Goal: Transaction & Acquisition: Purchase product/service

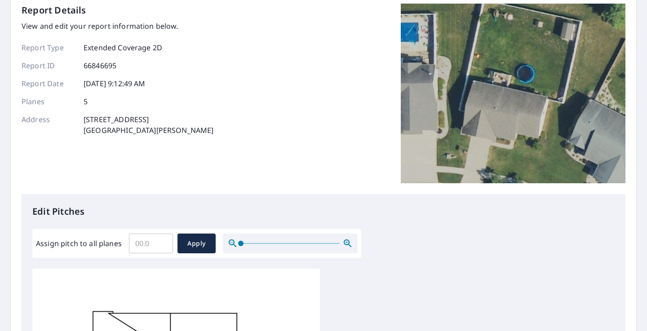
scroll to position [48, 0]
click at [135, 247] on input "Assign pitch to all planes" at bounding box center [151, 242] width 44 height 25
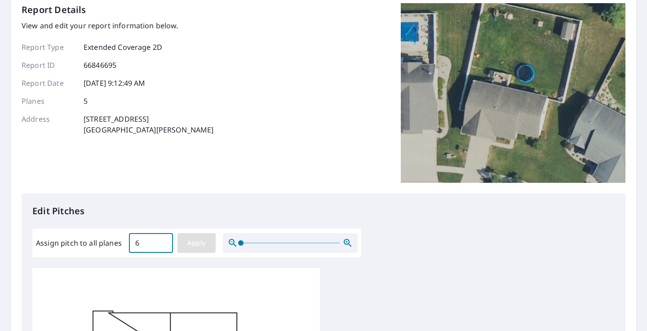
type input "6"
click at [196, 248] on span "Apply" at bounding box center [197, 243] width 24 height 11
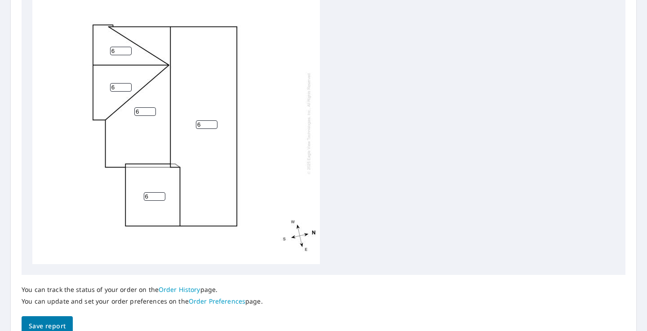
scroll to position [2, 0]
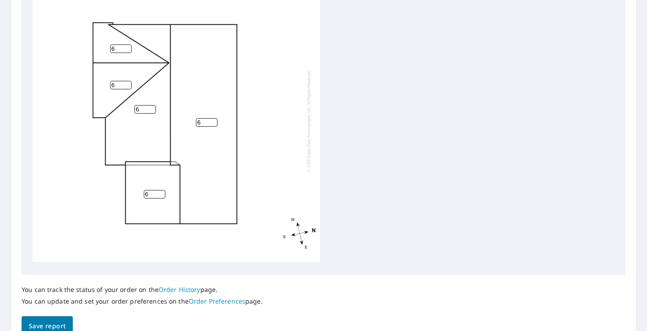
click at [61, 320] on button "Save report" at bounding box center [47, 326] width 51 height 20
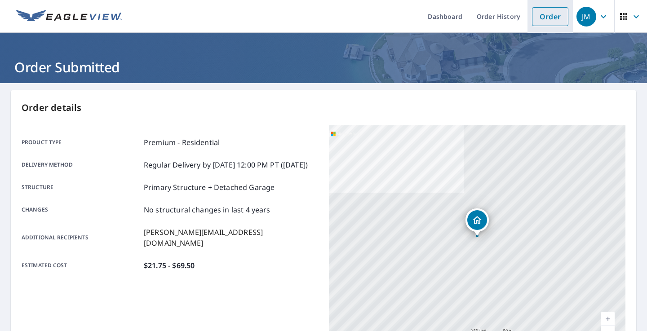
click at [547, 18] on link "Order" at bounding box center [550, 16] width 36 height 19
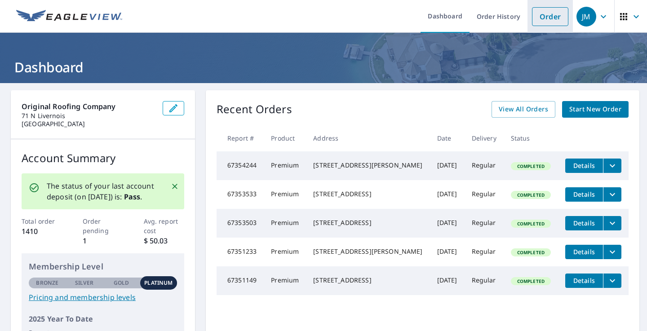
click at [555, 13] on link "Order" at bounding box center [550, 16] width 36 height 19
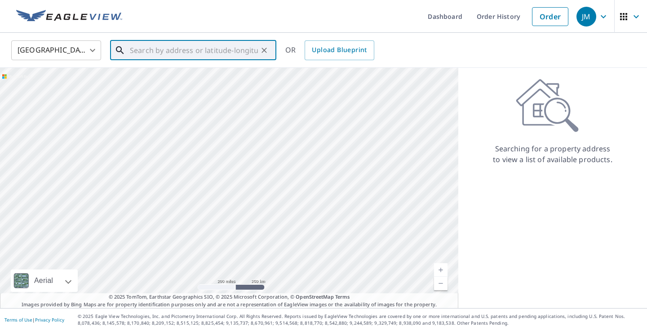
click at [175, 51] on input "text" at bounding box center [194, 50] width 128 height 25
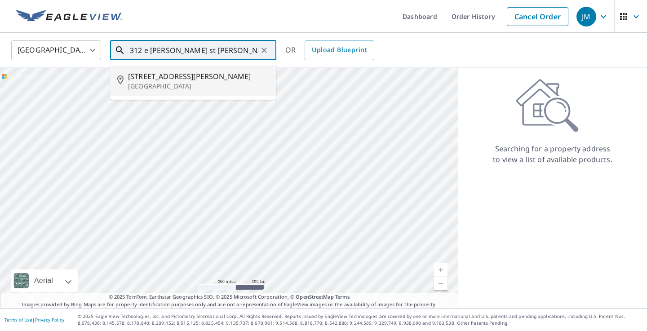
click at [187, 87] on p "[GEOGRAPHIC_DATA]" at bounding box center [198, 86] width 141 height 9
type input "[STREET_ADDRESS][PERSON_NAME][PERSON_NAME]"
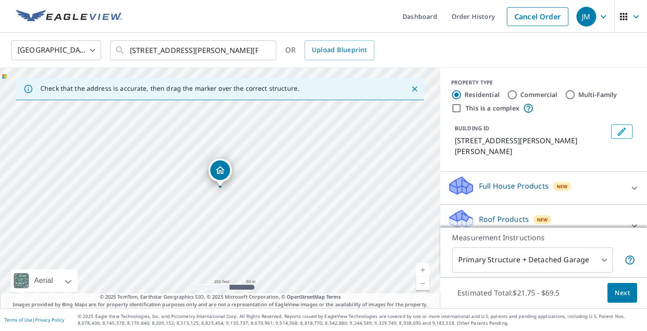
click at [620, 292] on span "Next" at bounding box center [621, 292] width 15 height 11
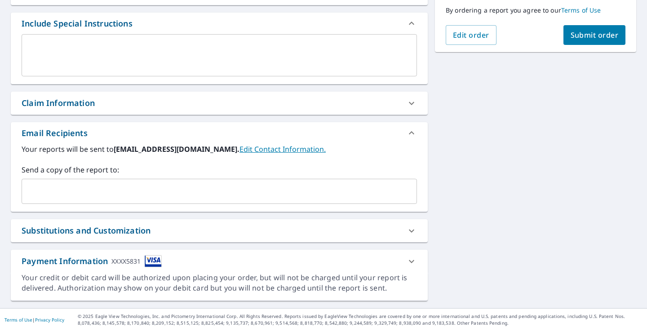
scroll to position [234, 0]
click at [166, 185] on input "text" at bounding box center [213, 191] width 374 height 17
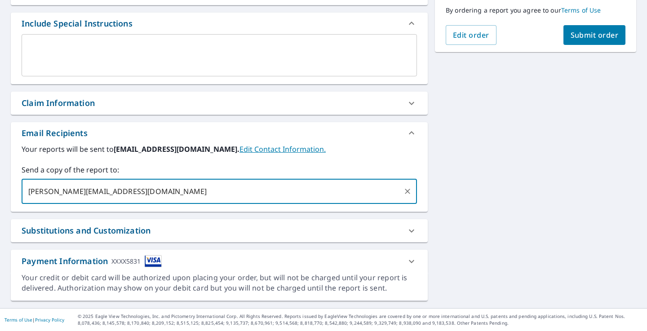
type input "[PERSON_NAME][EMAIL_ADDRESS][DOMAIN_NAME]"
click at [593, 41] on button "Submit order" at bounding box center [594, 35] width 62 height 20
checkbox input "true"
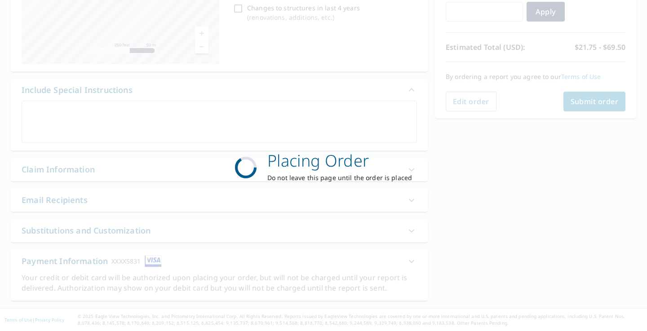
scroll to position [168, 0]
